Goal: Navigation & Orientation: Find specific page/section

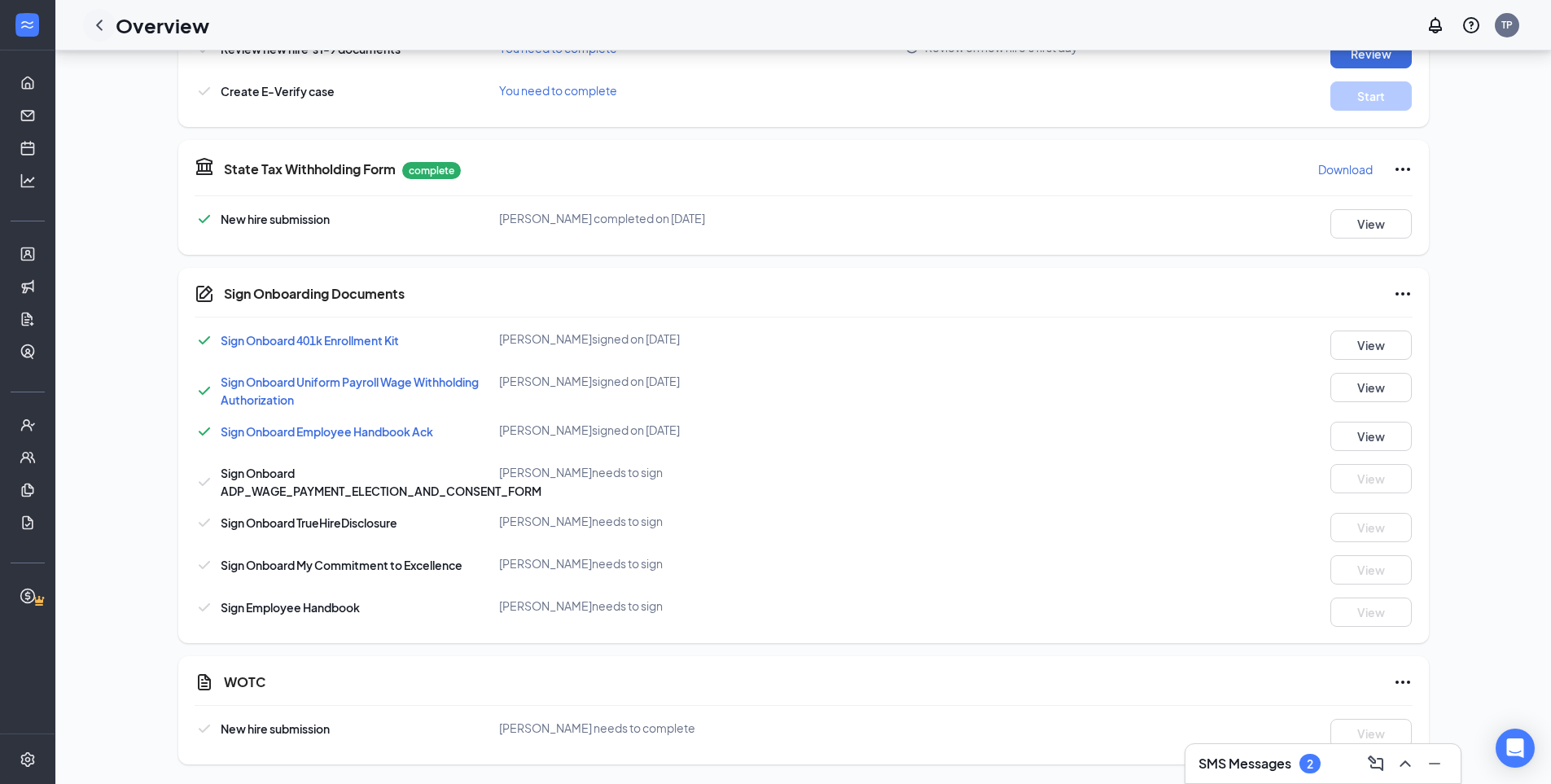
click at [99, 28] on icon "ChevronLeft" at bounding box center [99, 25] width 7 height 10
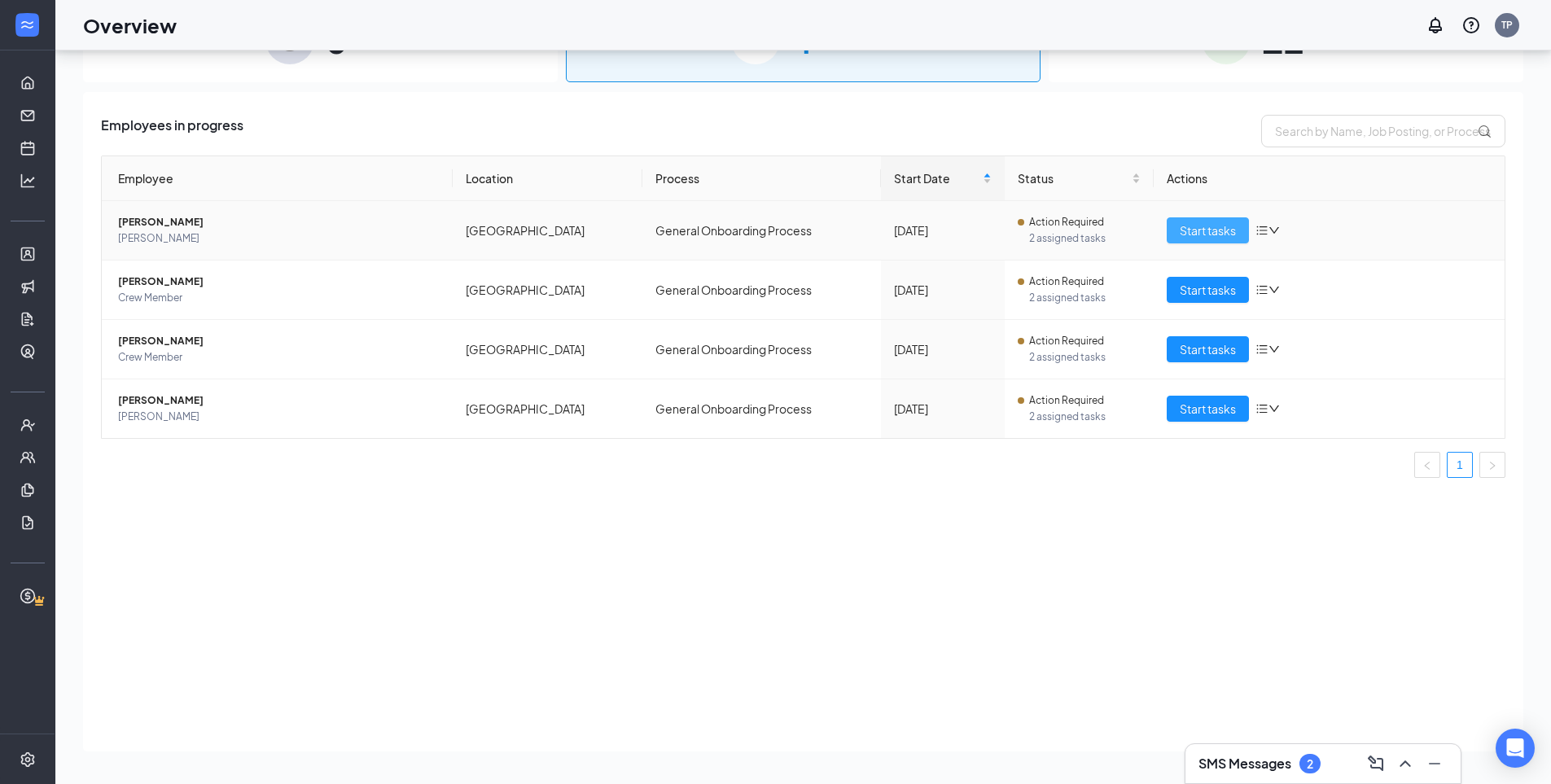
click at [1215, 235] on span "Start tasks" at bounding box center [1207, 230] width 56 height 18
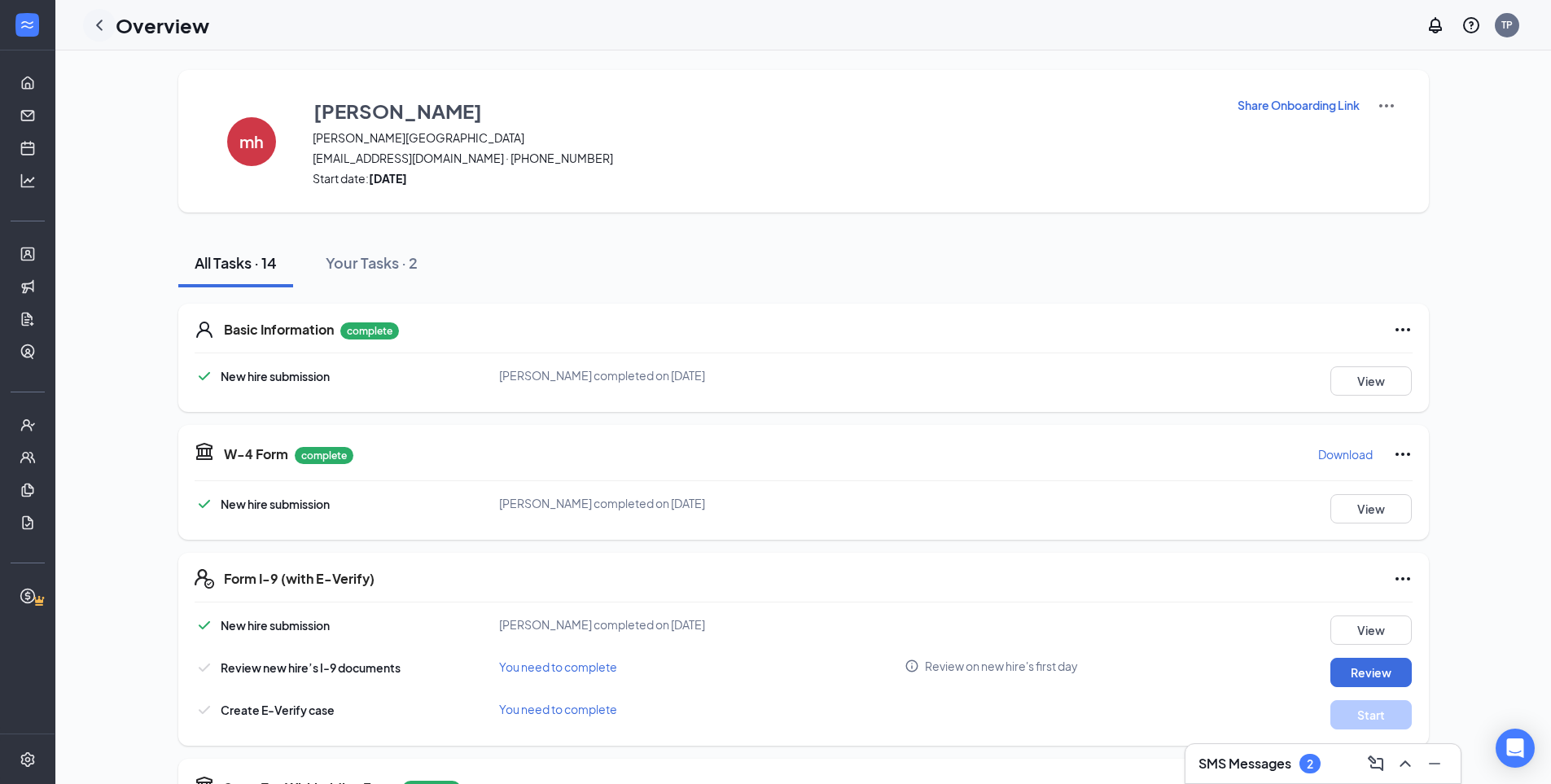
click at [101, 26] on icon "ChevronLeft" at bounding box center [99, 25] width 20 height 20
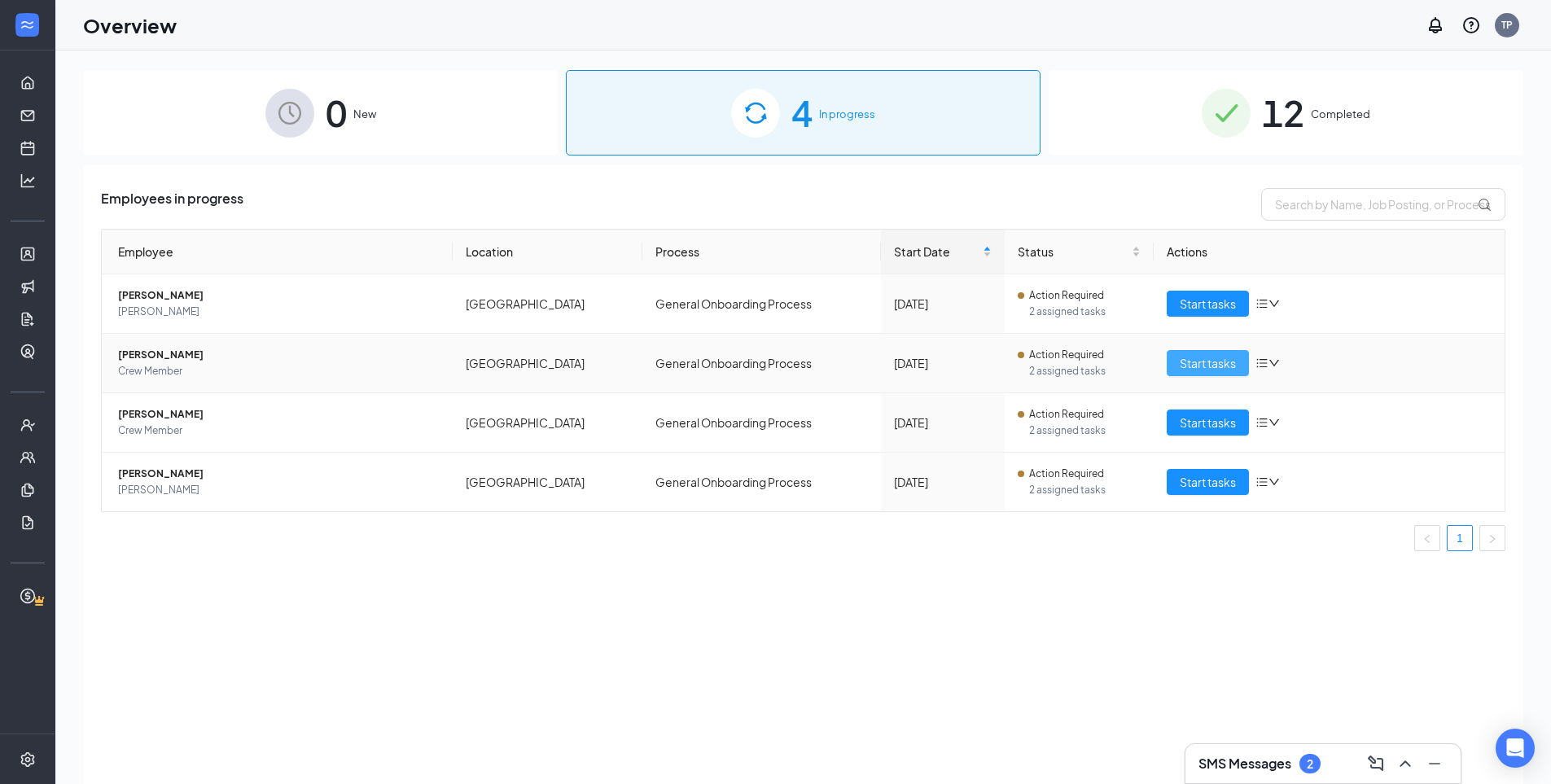
click at [1208, 365] on span "Start tasks" at bounding box center [1207, 363] width 56 height 18
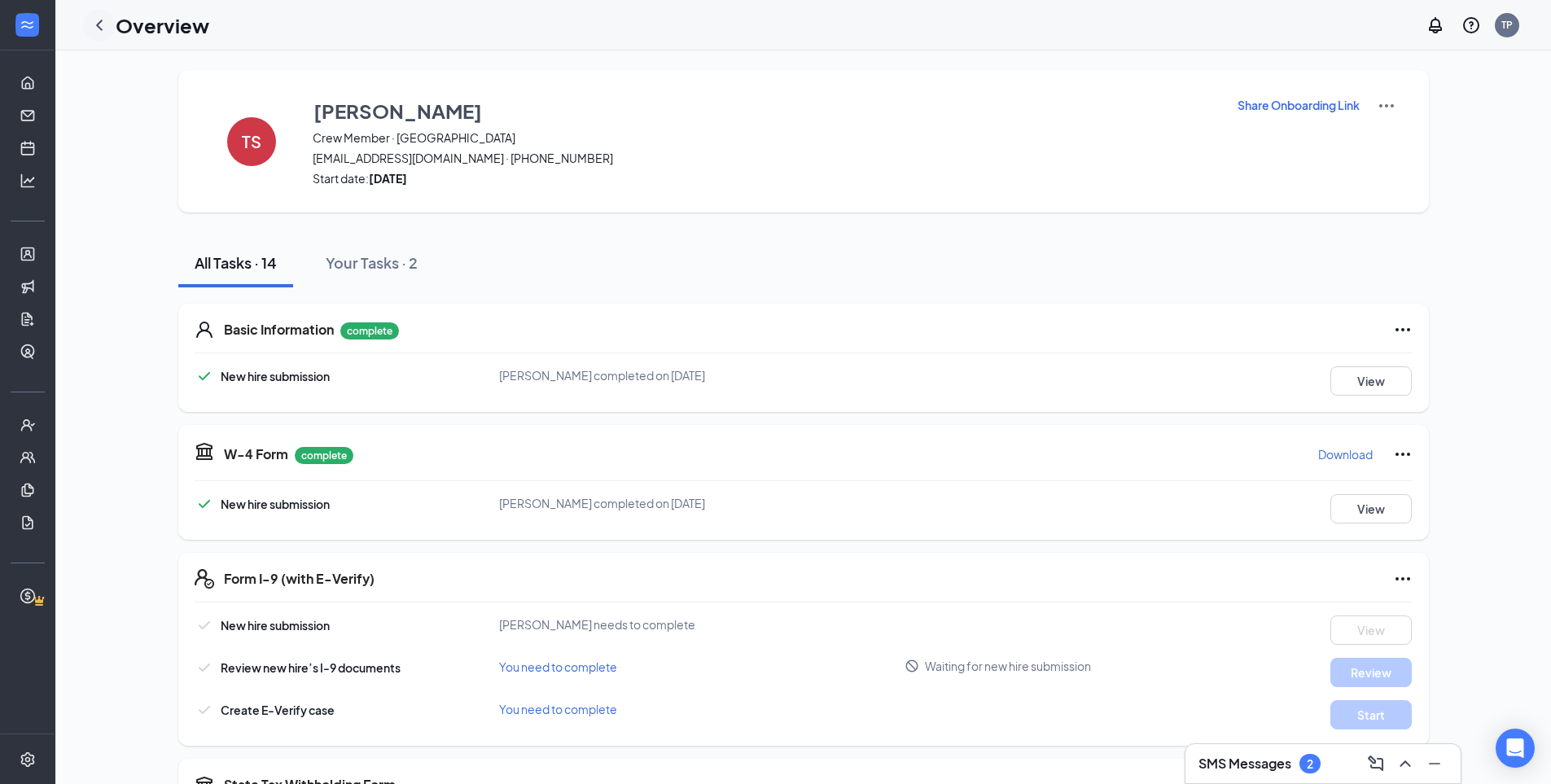
click at [90, 20] on icon "ChevronLeft" at bounding box center [99, 25] width 20 height 20
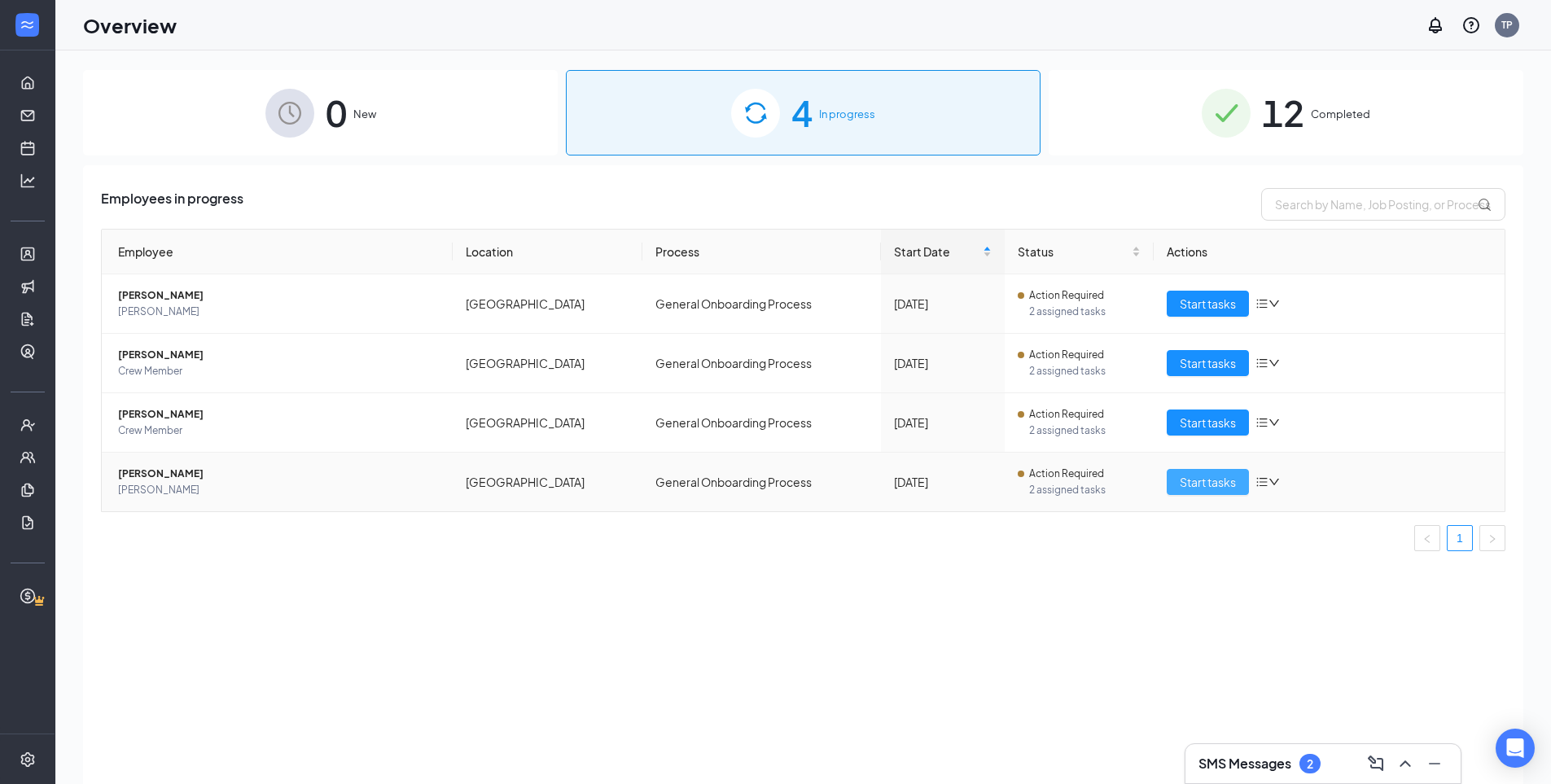
click at [1219, 476] on span "Start tasks" at bounding box center [1207, 481] width 56 height 18
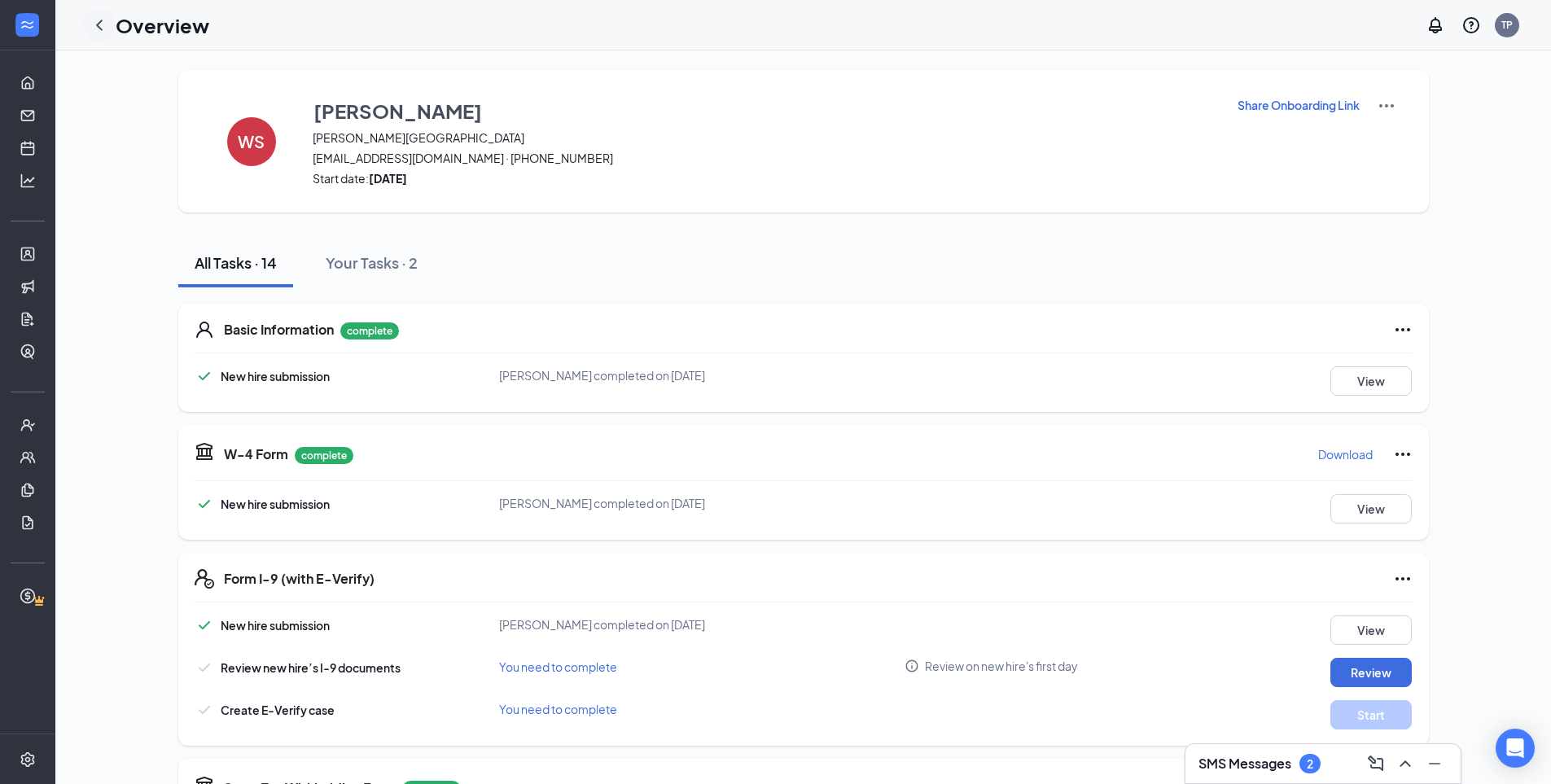
click at [99, 30] on icon "ChevronLeft" at bounding box center [99, 25] width 20 height 20
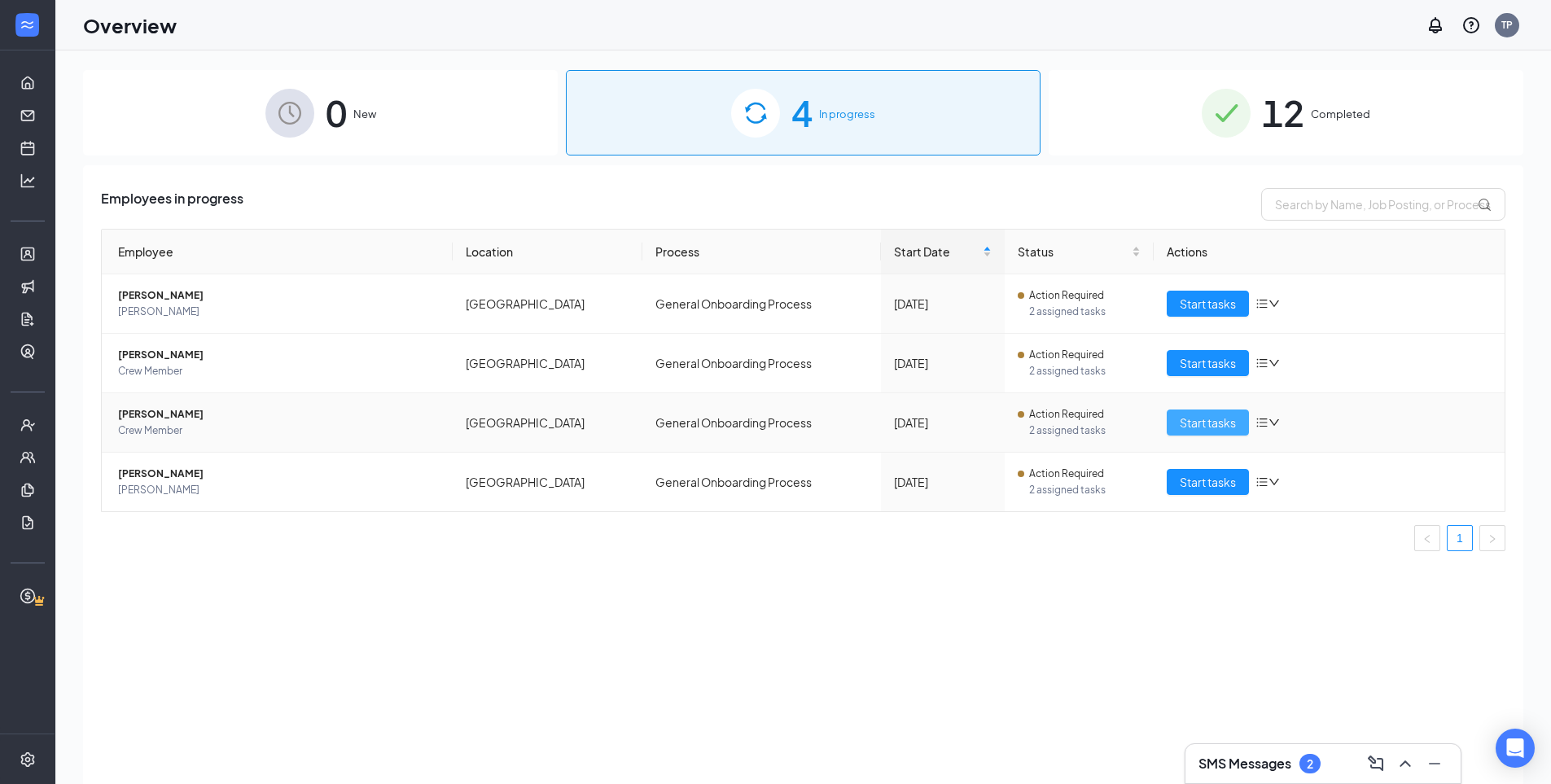
click at [1207, 426] on span "Start tasks" at bounding box center [1207, 422] width 56 height 18
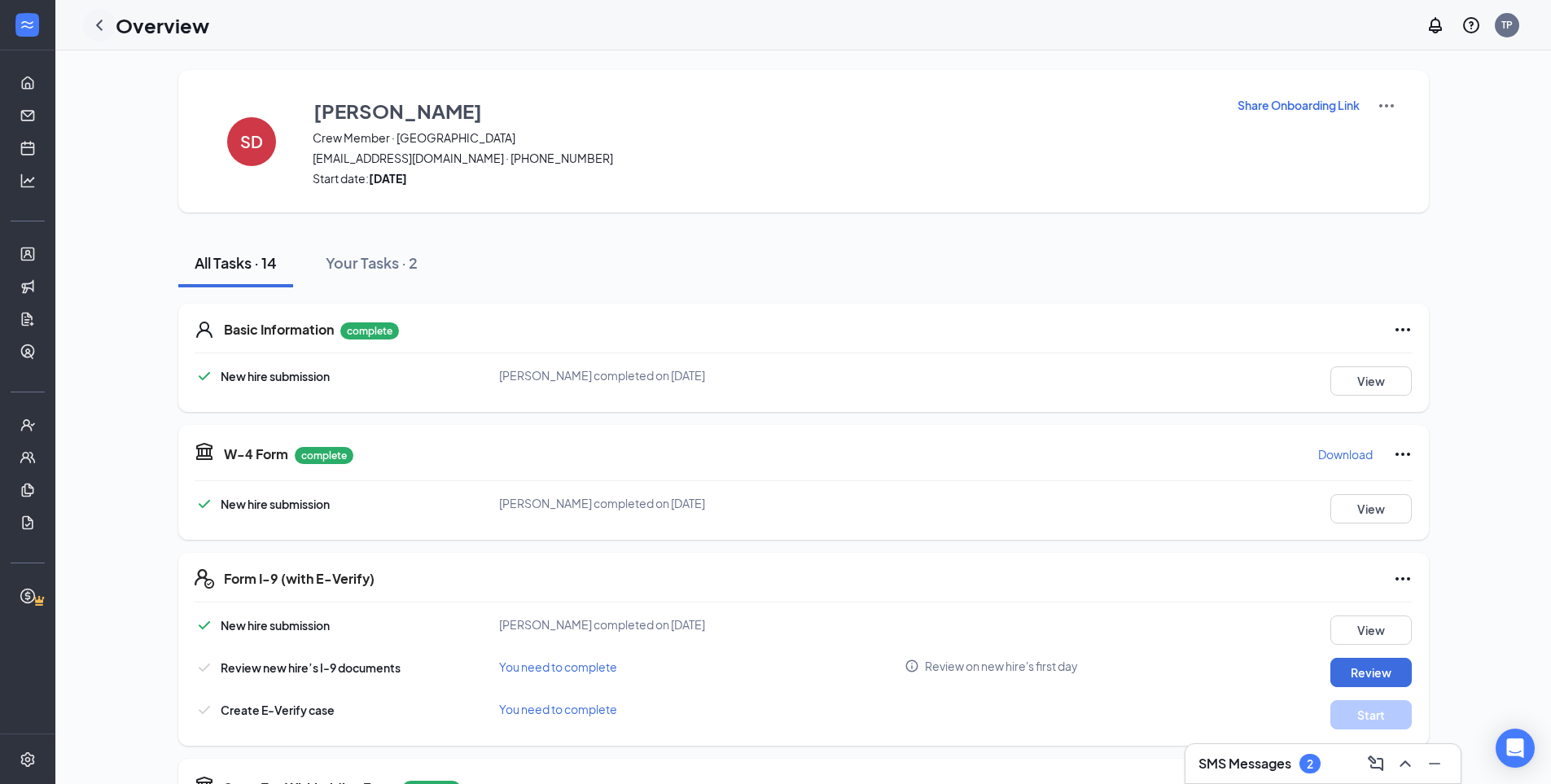
click at [97, 21] on icon "ChevronLeft" at bounding box center [99, 25] width 20 height 20
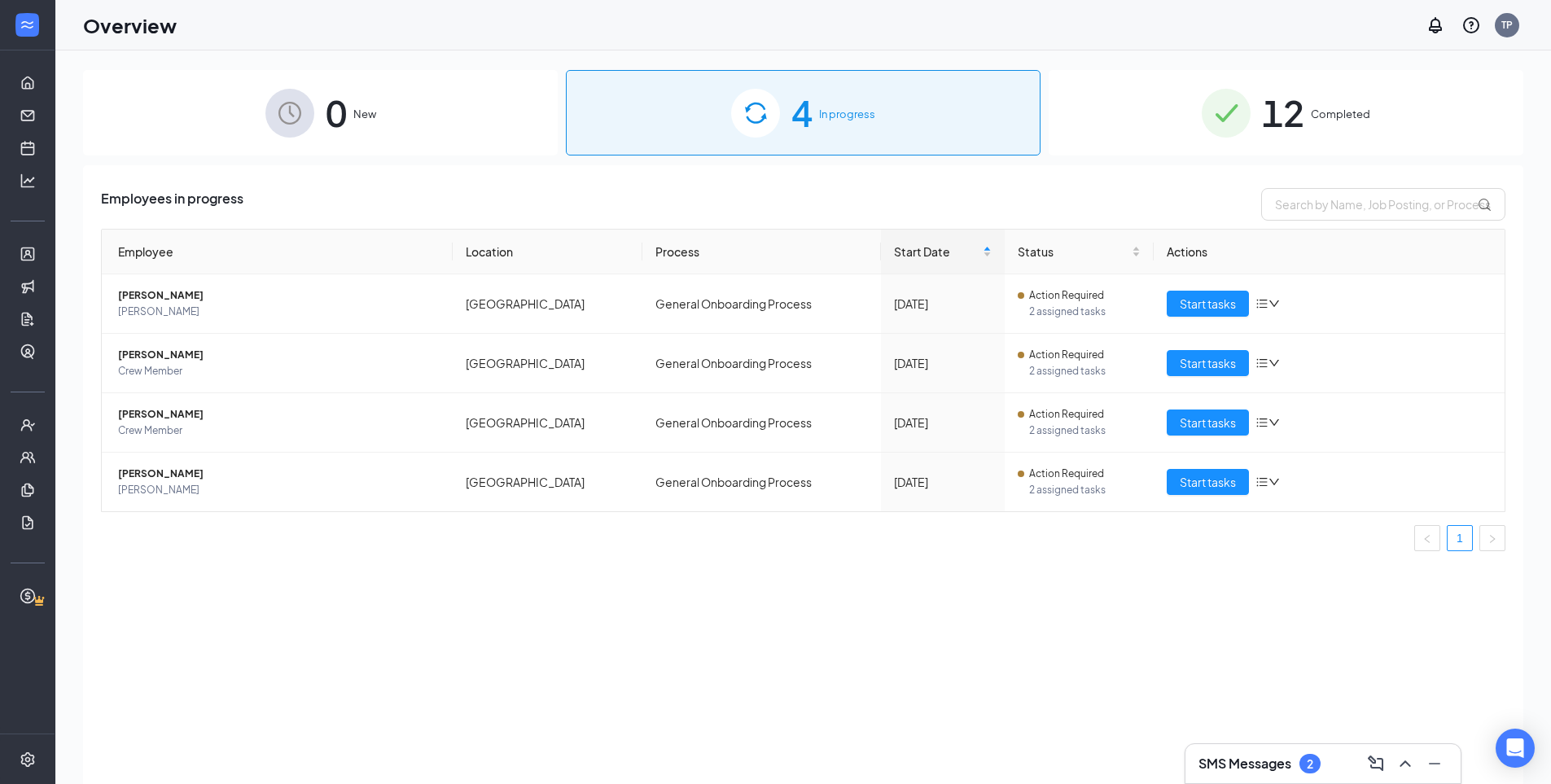
click at [1225, 121] on img at bounding box center [1226, 112] width 49 height 49
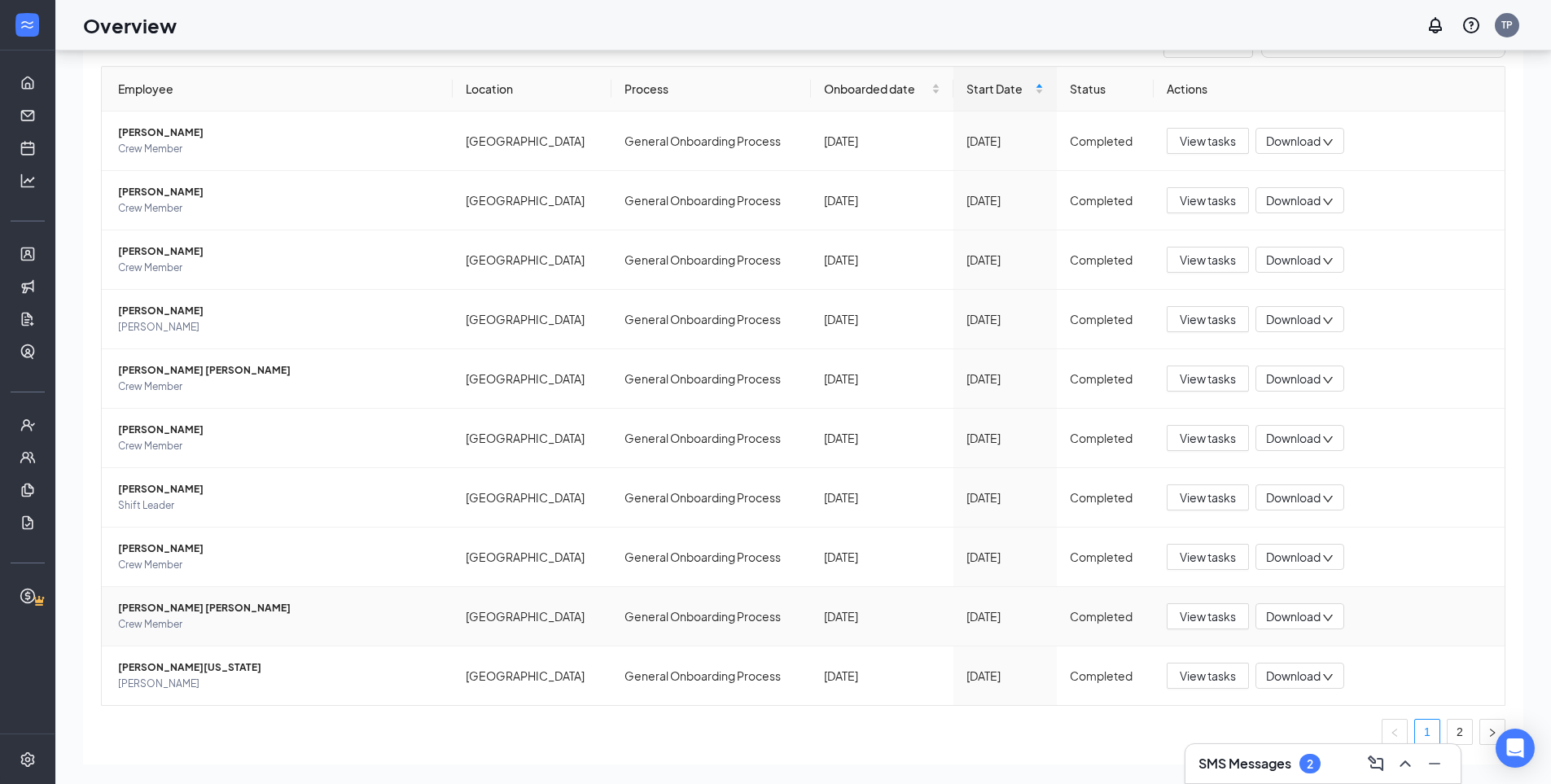
scroll to position [141, 0]
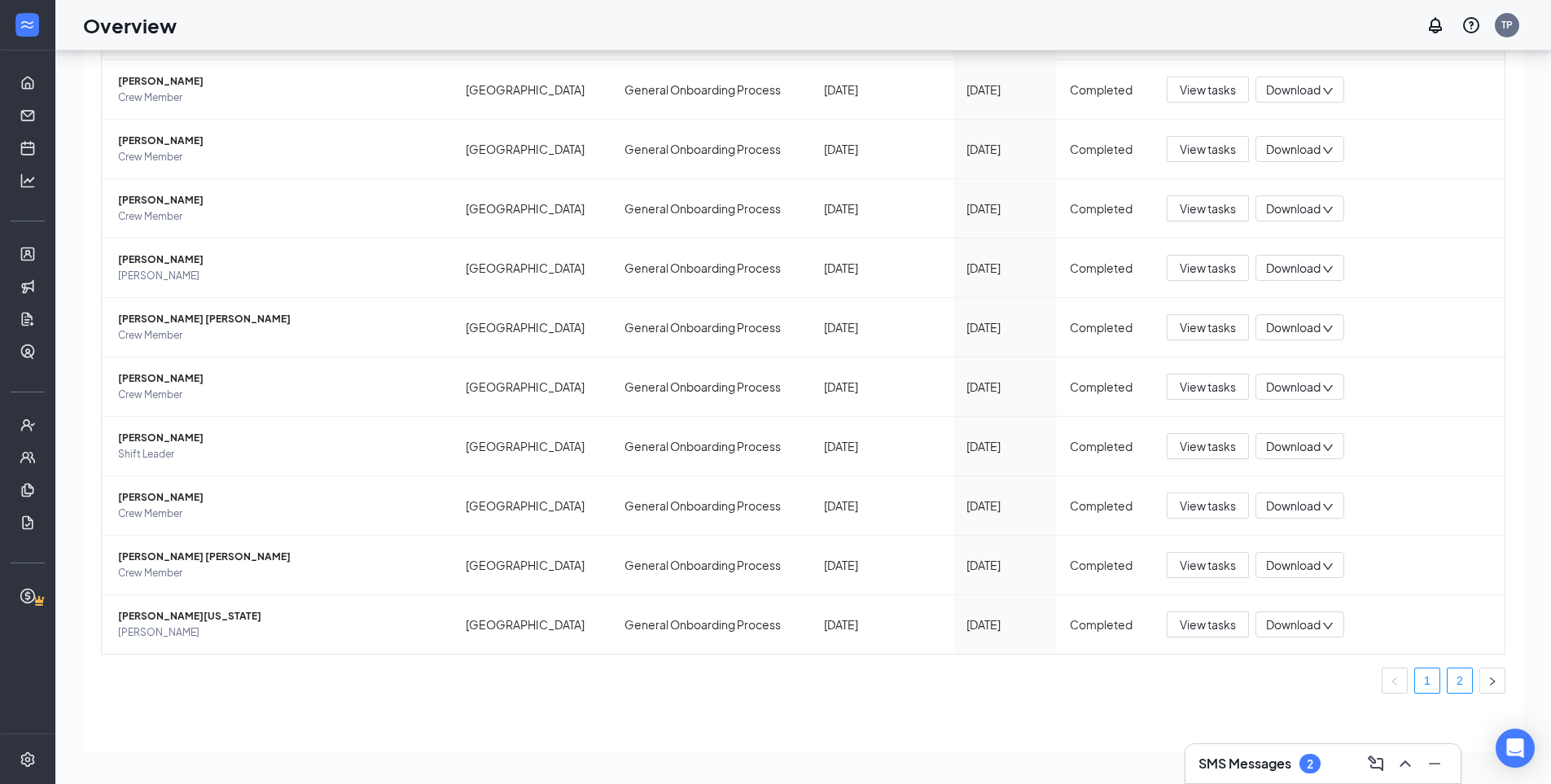
click at [1452, 685] on link "2" at bounding box center [1460, 680] width 25 height 25
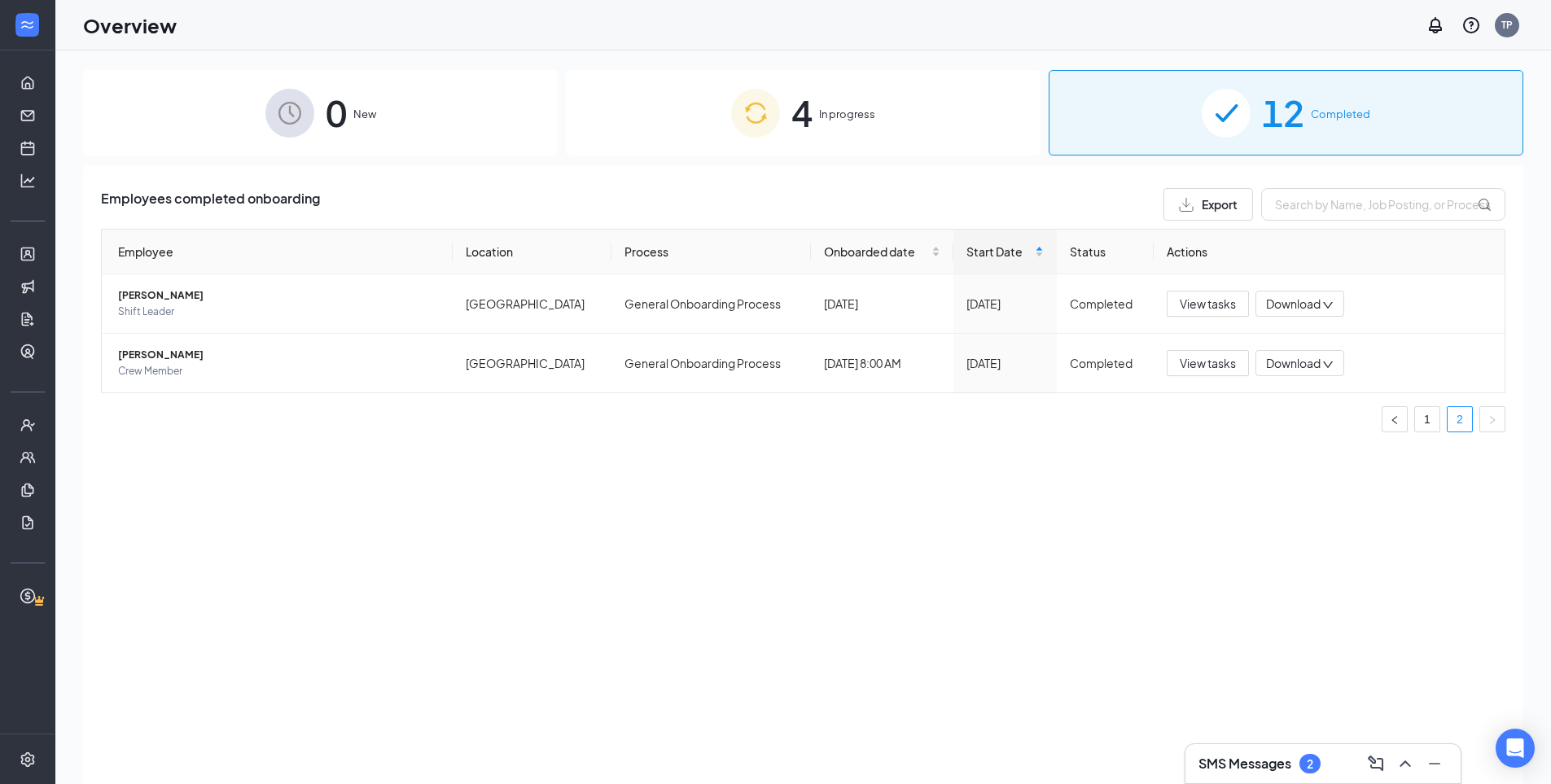
click at [1290, 765] on h3 "SMS Messages" at bounding box center [1245, 763] width 93 height 18
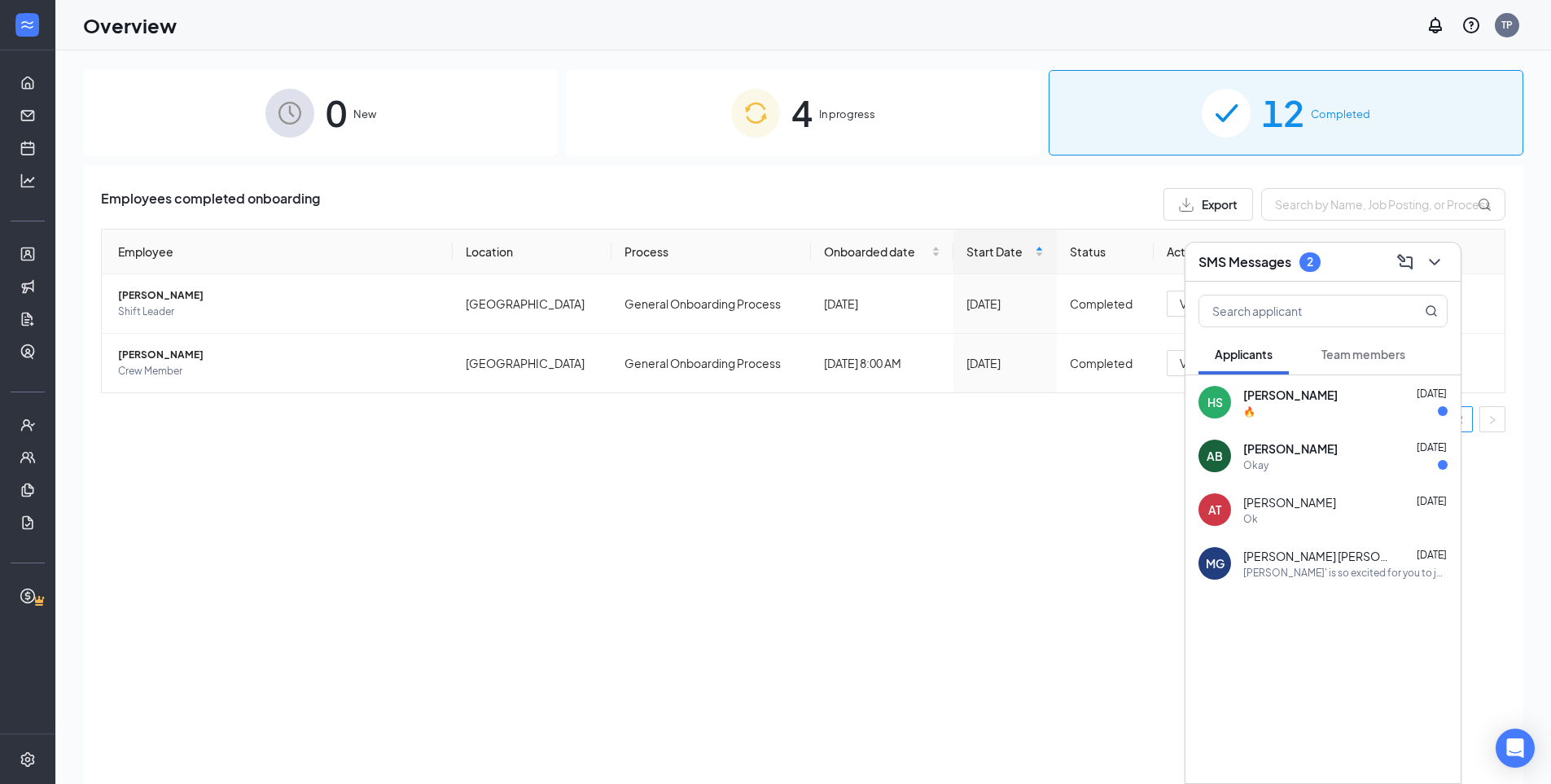
click at [1314, 408] on div "🔥" at bounding box center [1345, 411] width 205 height 14
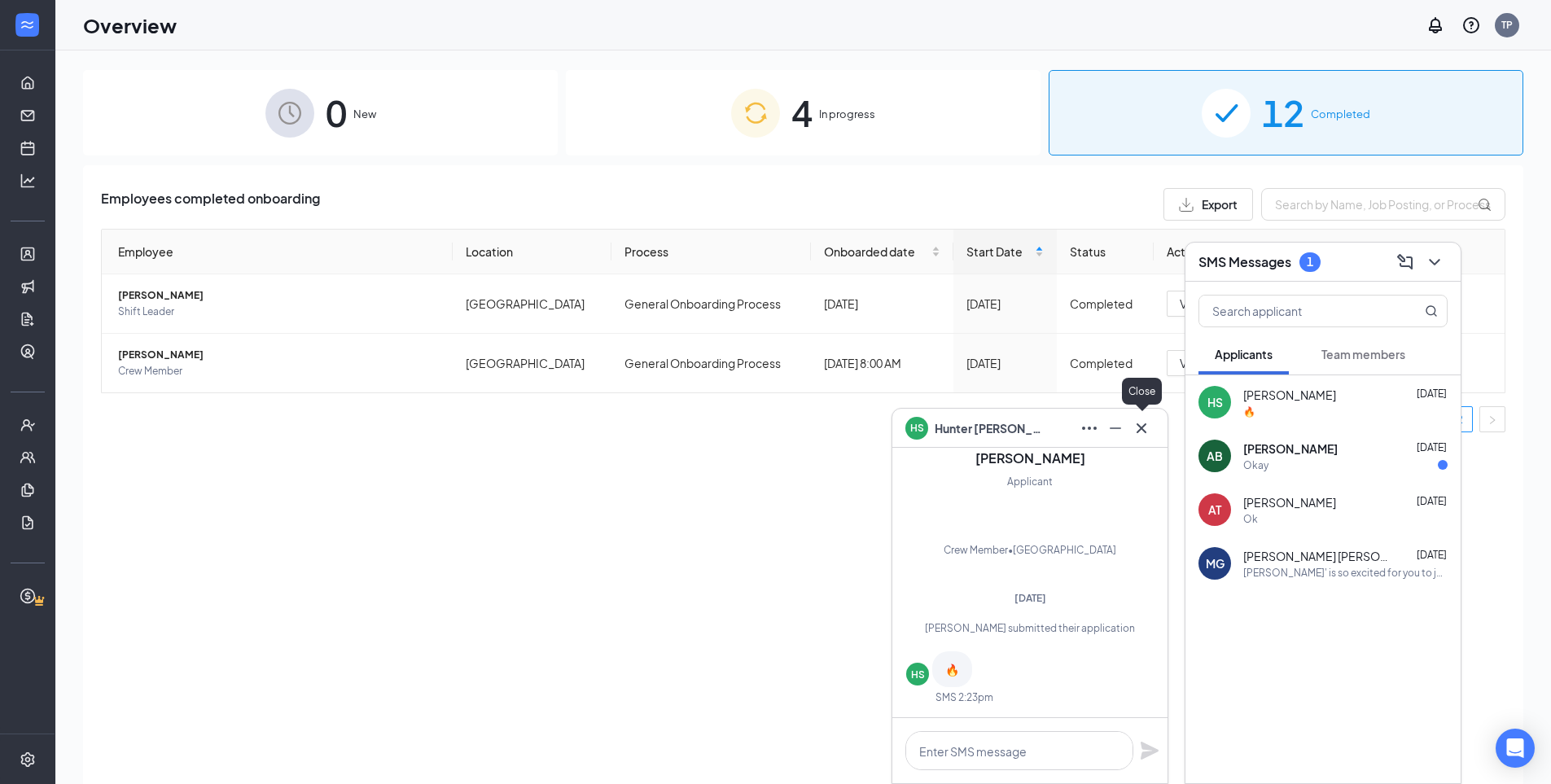
click at [1135, 422] on icon "Cross" at bounding box center [1141, 428] width 20 height 20
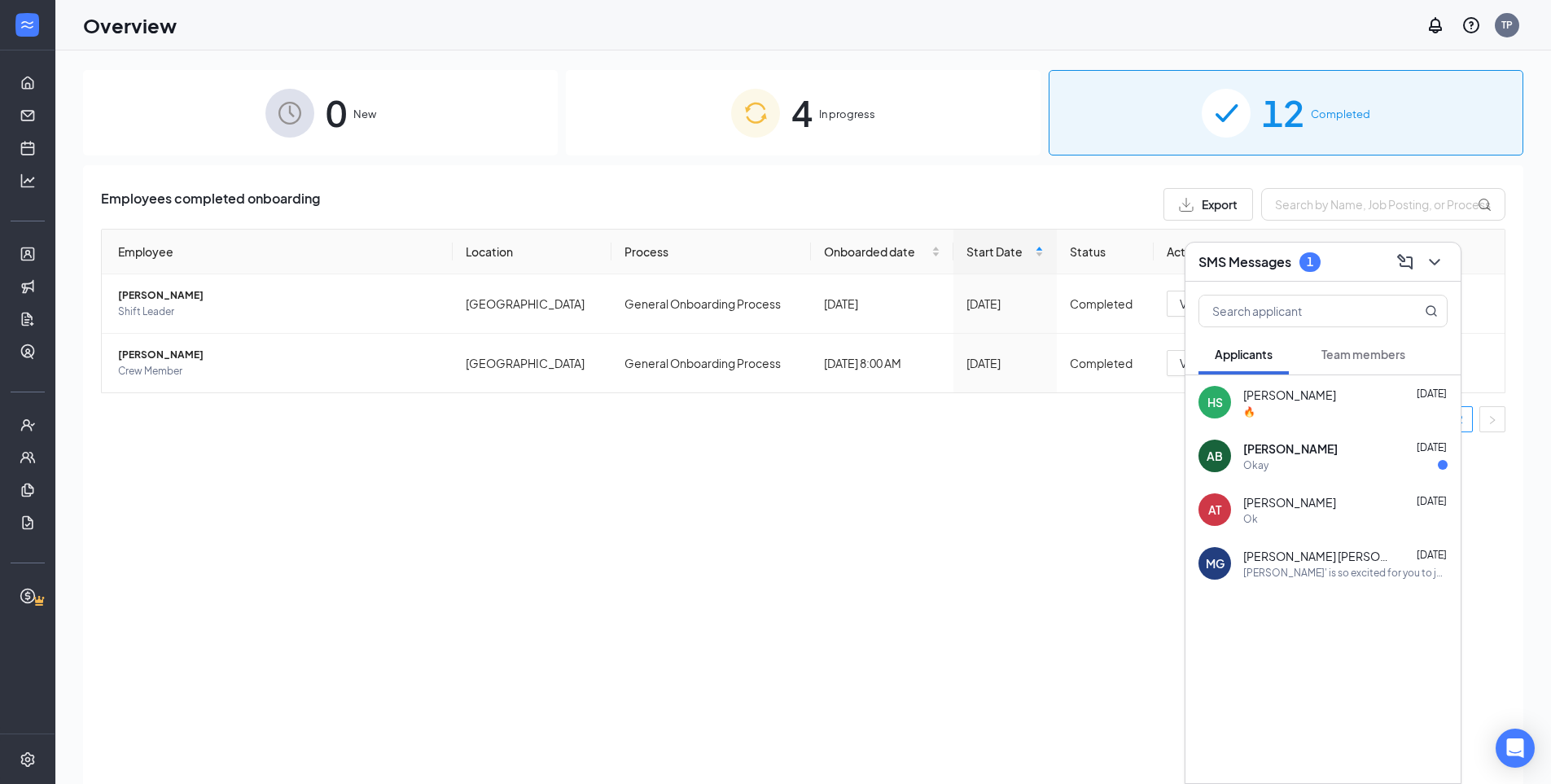
click at [1267, 456] on span "[PERSON_NAME]" at bounding box center [1289, 448] width 94 height 16
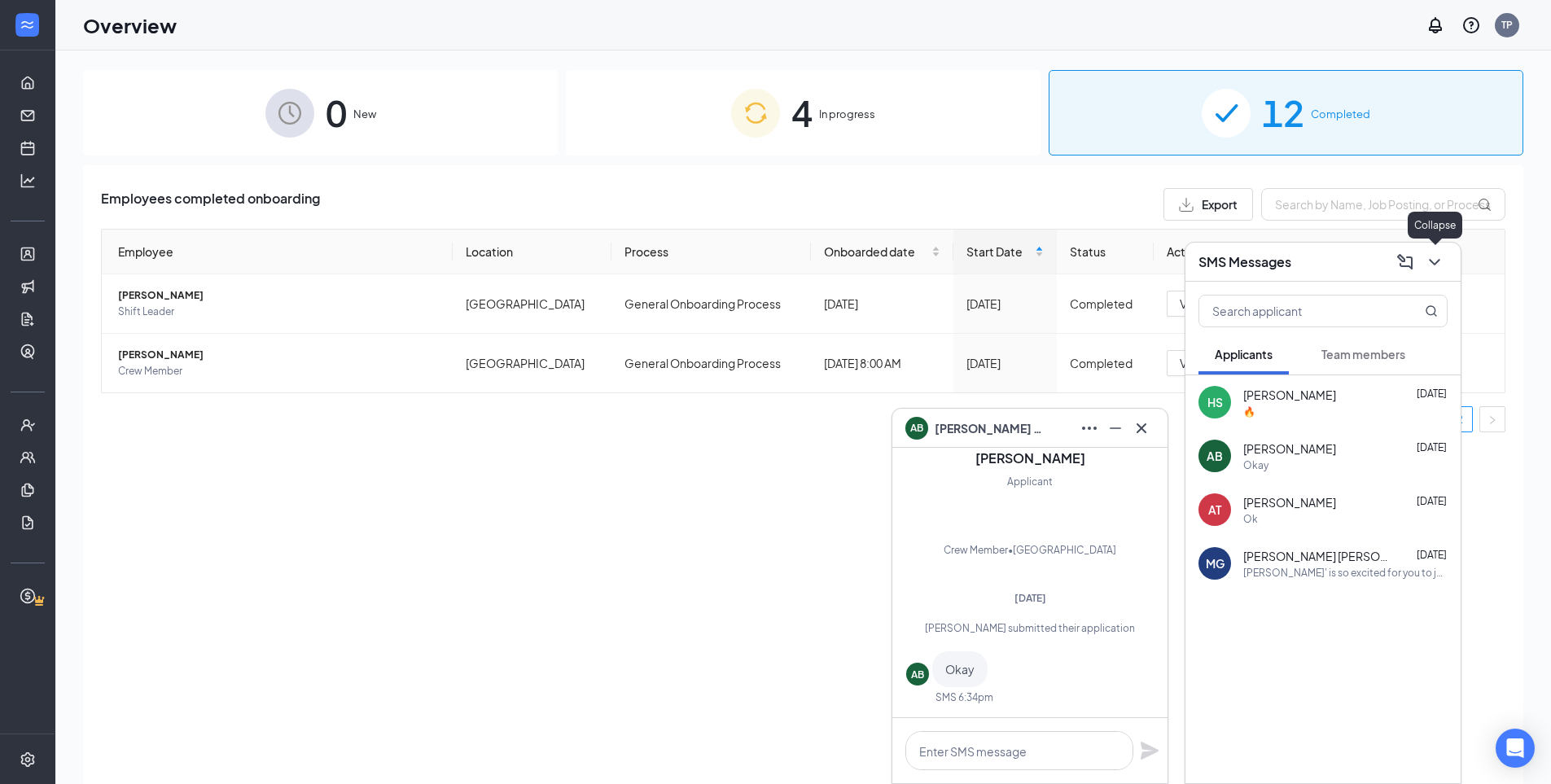
click at [1438, 257] on icon "ChevronDown" at bounding box center [1434, 262] width 20 height 20
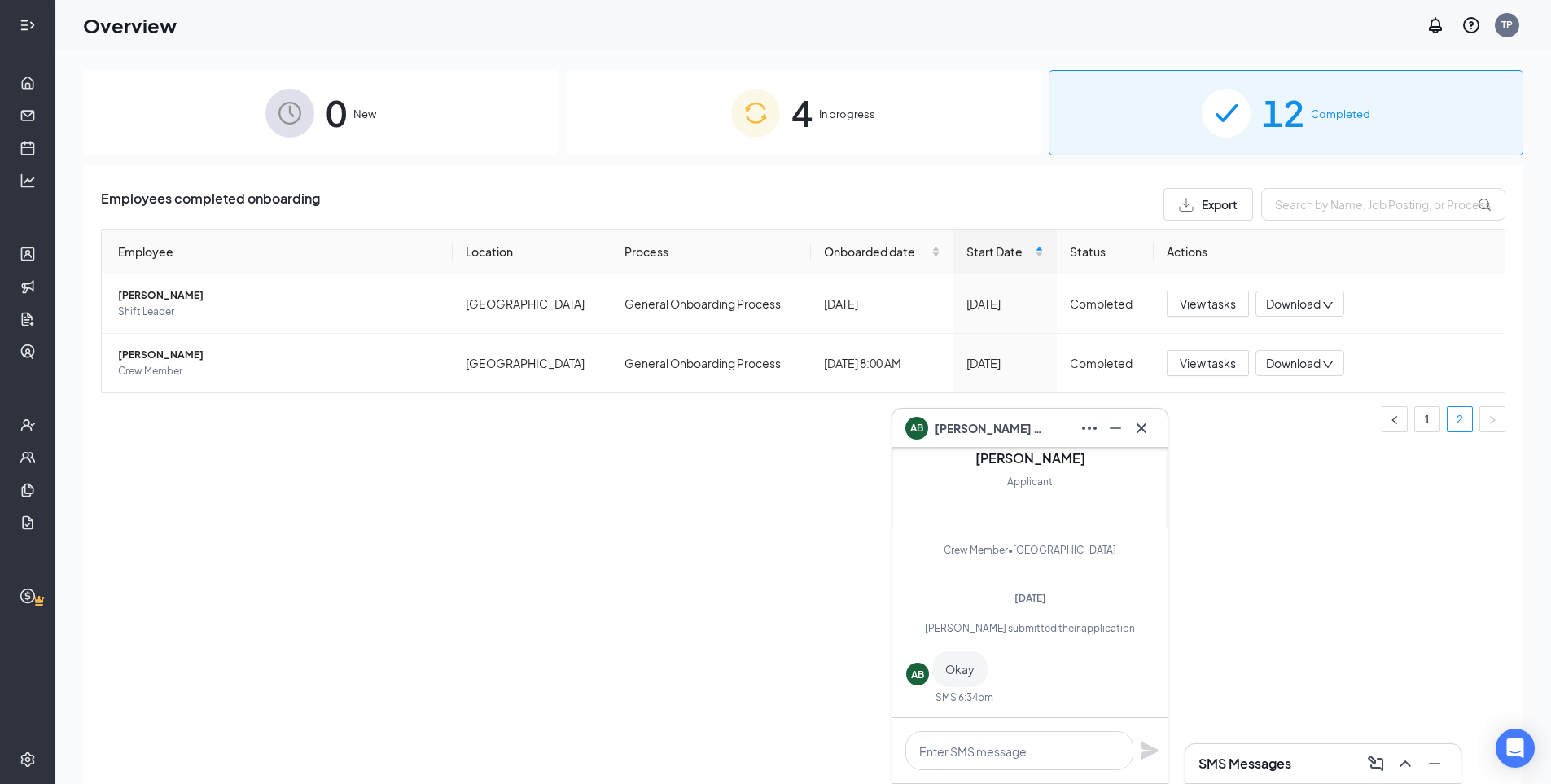
click at [23, 23] on icon "Expand" at bounding box center [28, 25] width 16 height 16
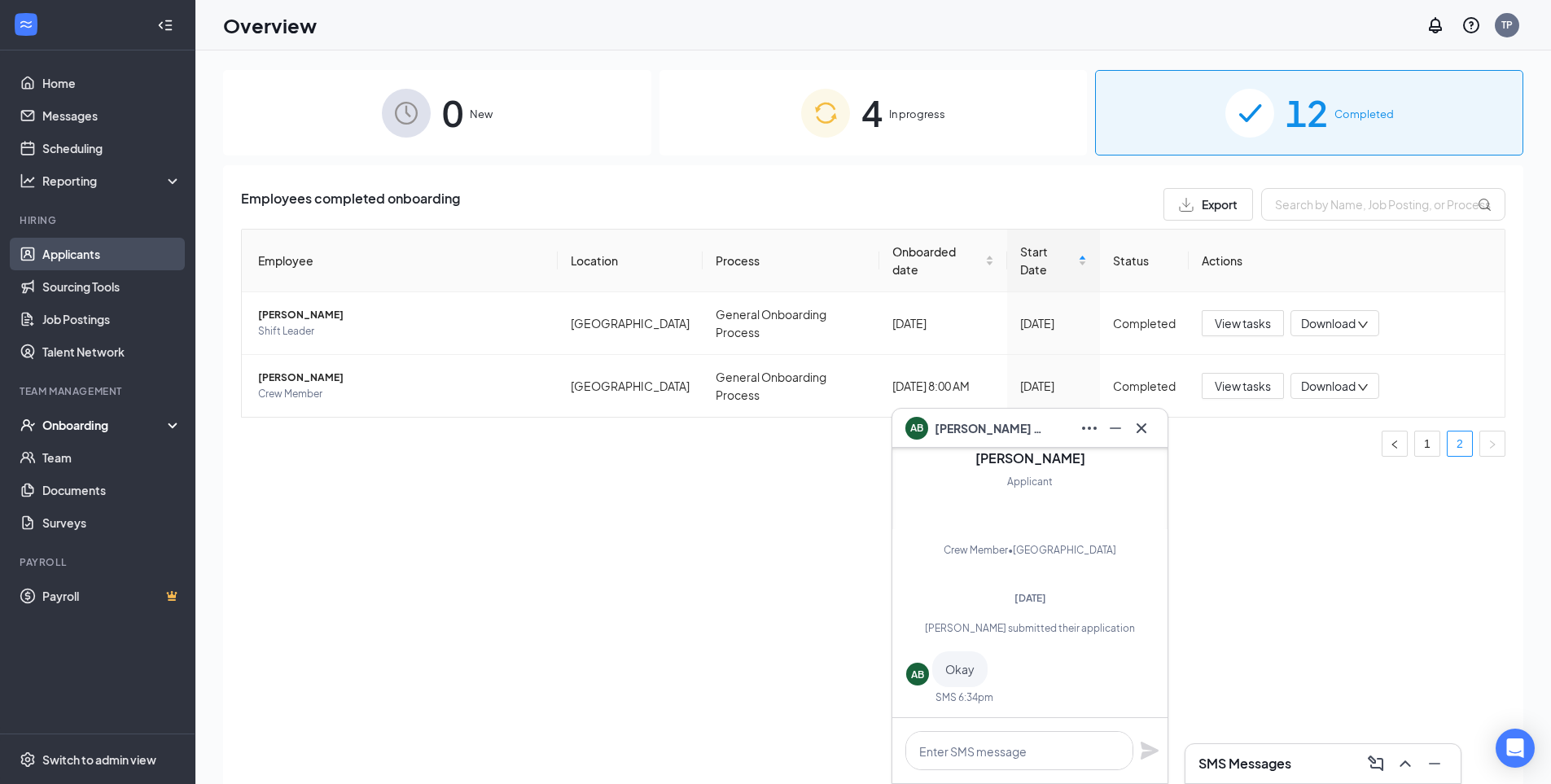
click at [89, 256] on link "Applicants" at bounding box center [111, 254] width 139 height 32
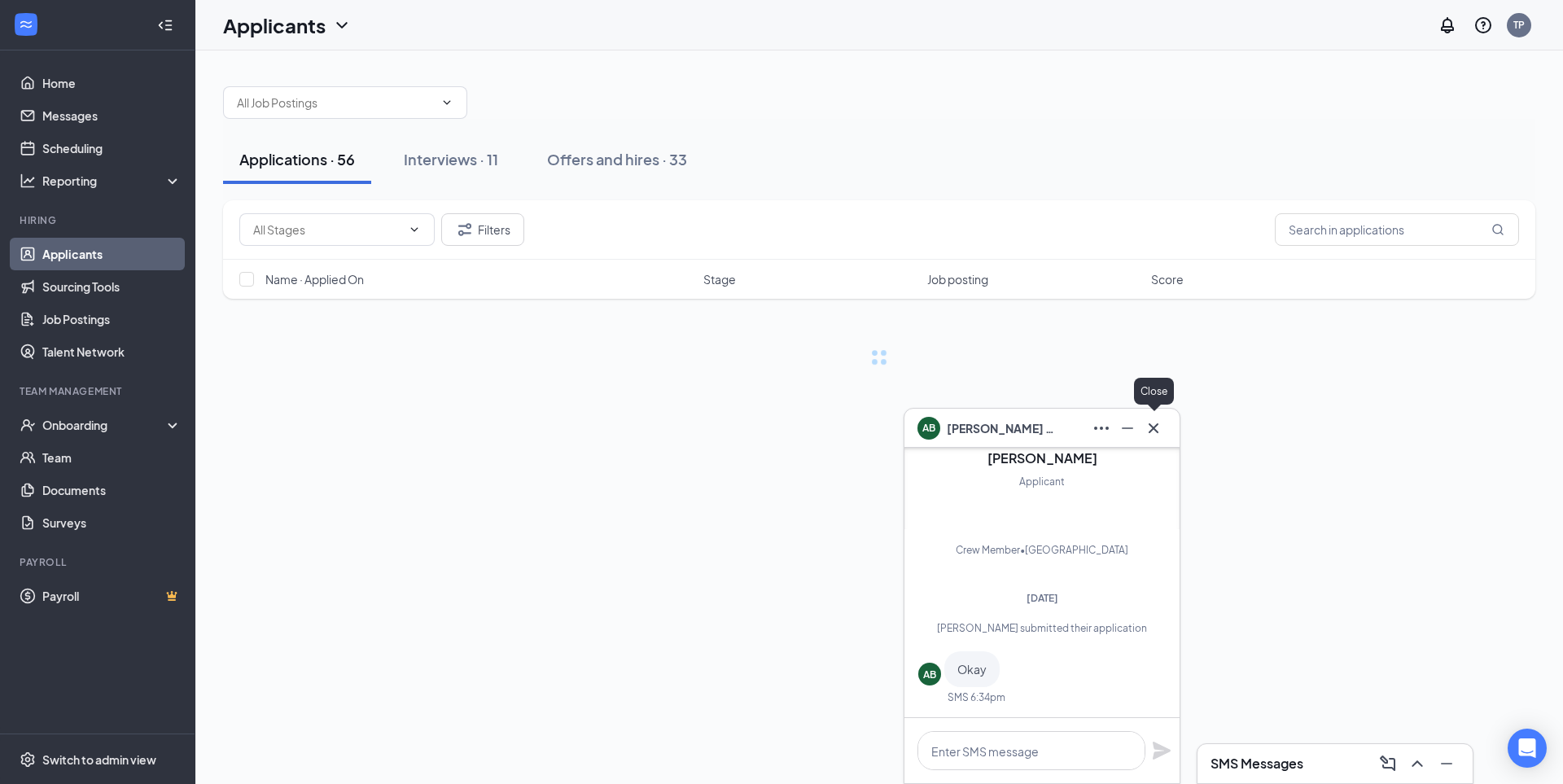
click at [1162, 424] on icon "Cross" at bounding box center [1154, 428] width 20 height 20
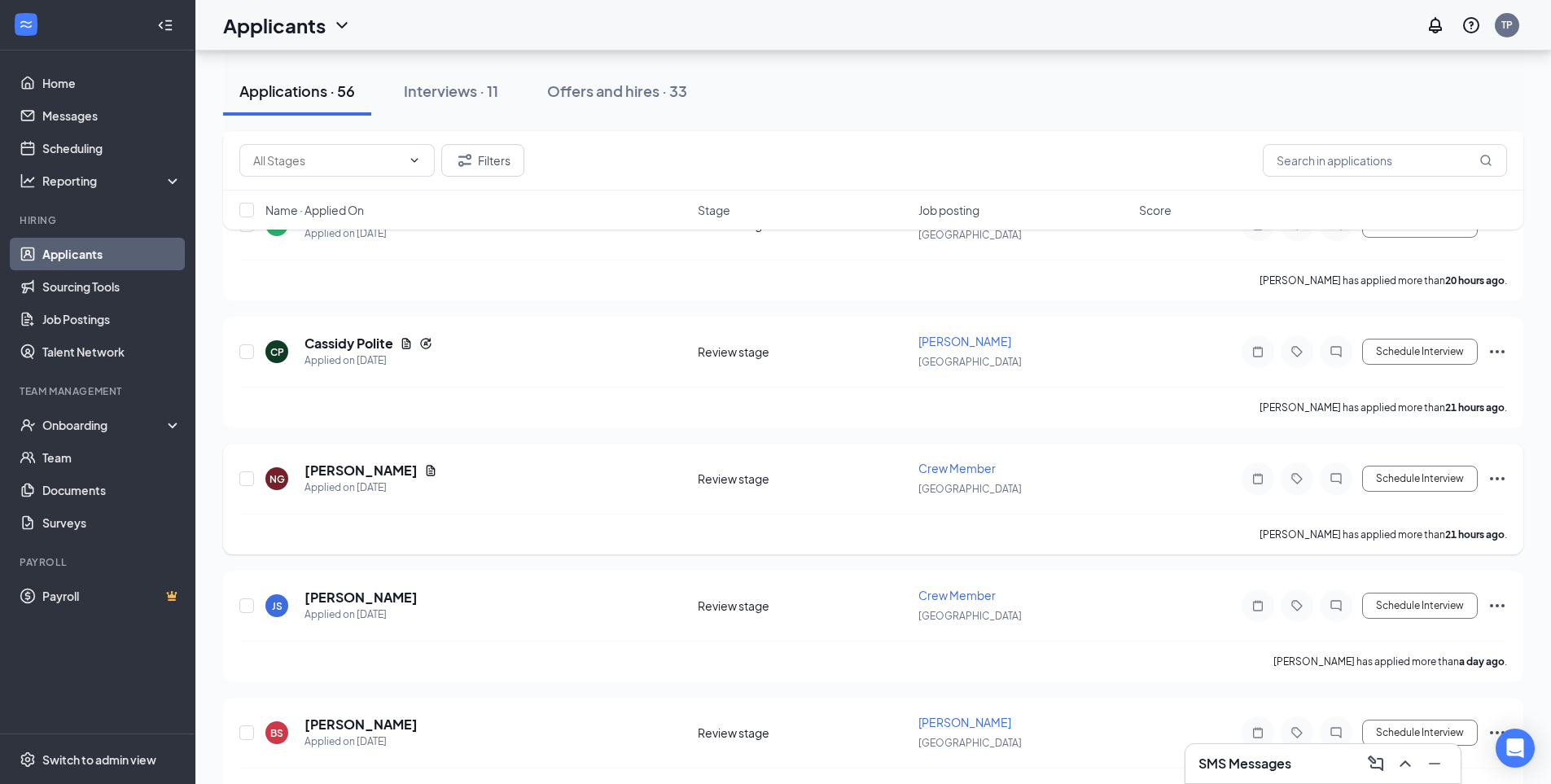
scroll to position [976, 0]
